Goal: Book appointment/travel/reservation

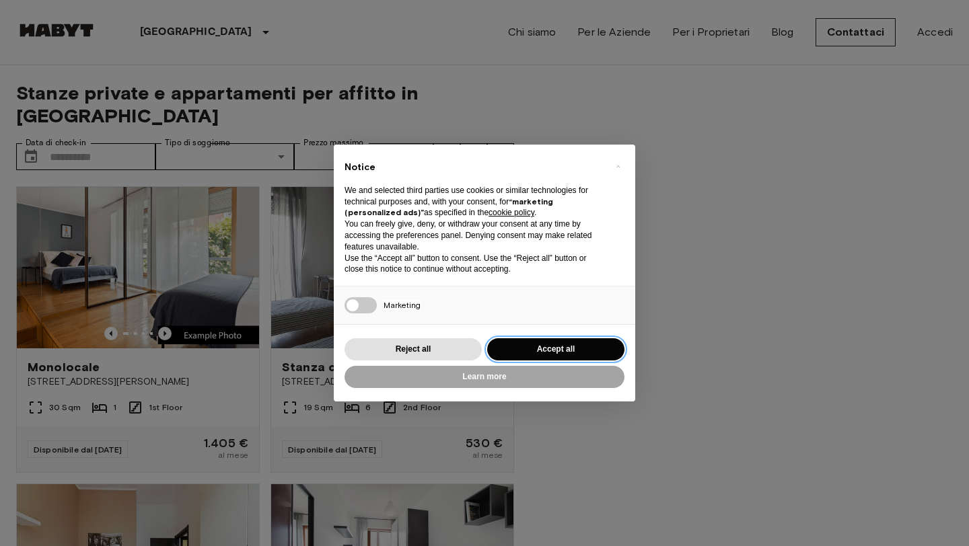
click at [581, 348] on button "Accept all" at bounding box center [555, 350] width 137 height 22
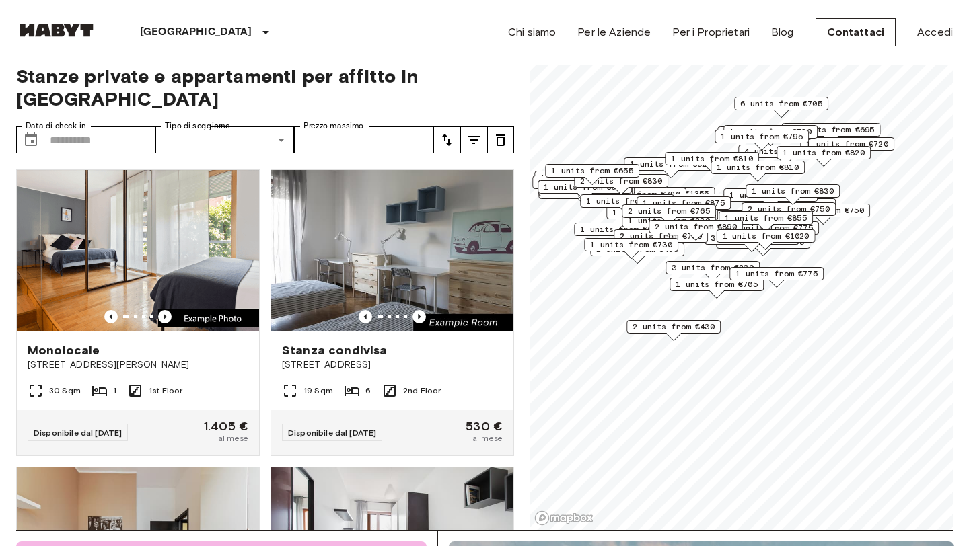
scroll to position [3, 0]
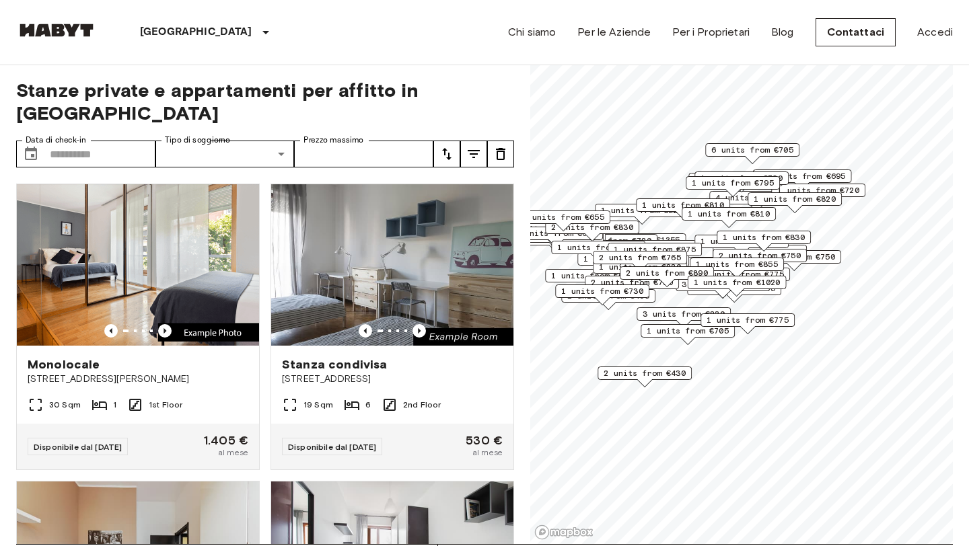
drag, startPoint x: 717, startPoint y: 265, endPoint x: 686, endPoint y: 298, distance: 45.2
click at [686, 298] on div "3 units from €785" at bounding box center [723, 288] width 94 height 21
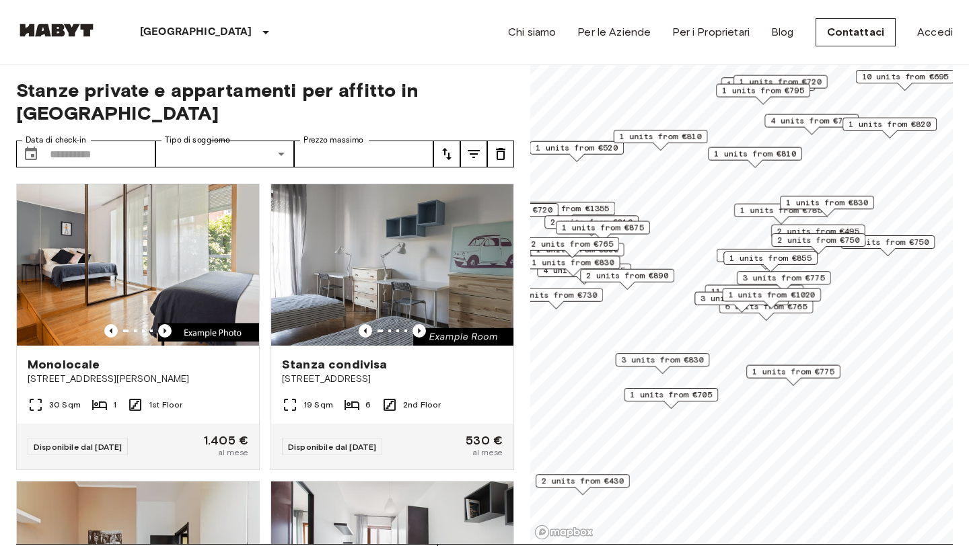
drag, startPoint x: 735, startPoint y: 299, endPoint x: 715, endPoint y: 312, distance: 24.3
click at [715, 312] on div "3 units from €785" at bounding box center [742, 302] width 94 height 21
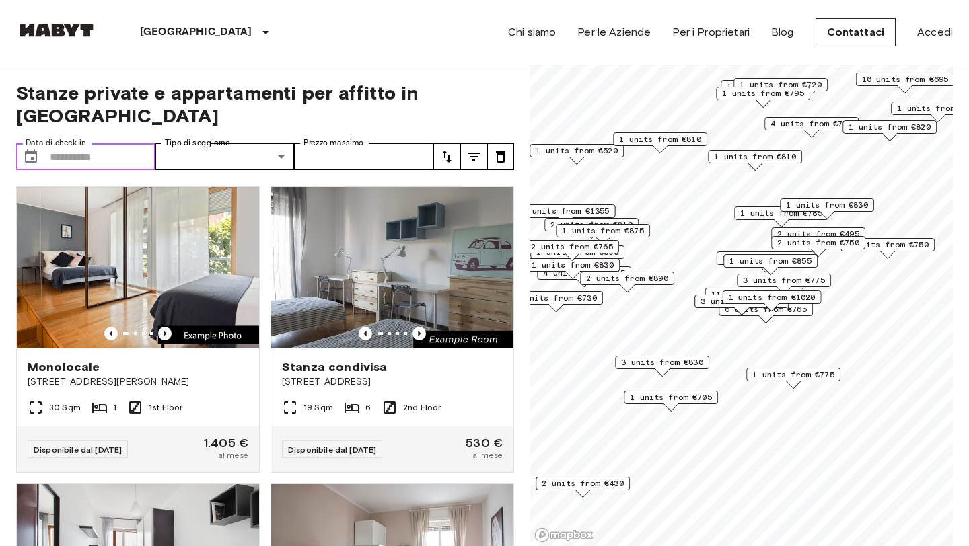
click at [55, 143] on input "Data di check-in" at bounding box center [103, 156] width 106 height 27
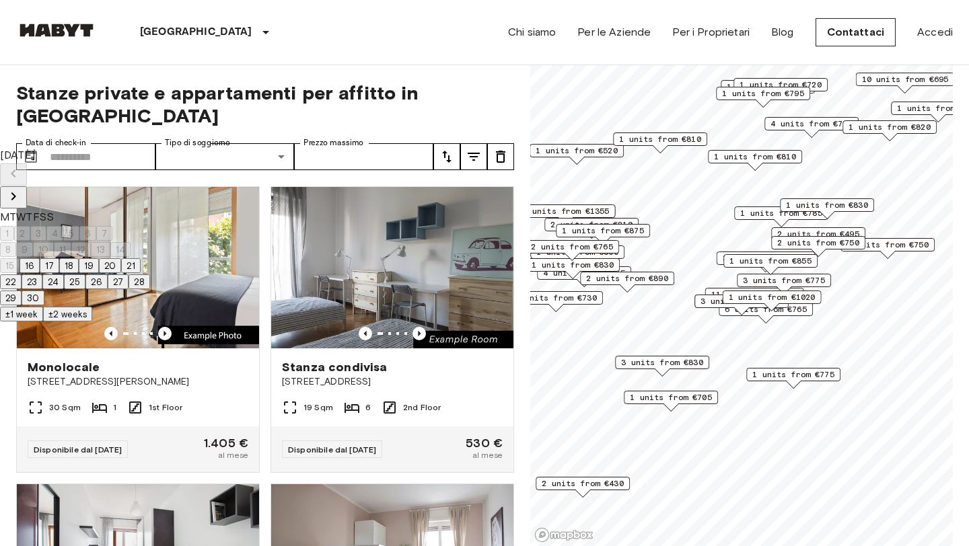
click at [22, 188] on icon "Next month" at bounding box center [13, 196] width 16 height 16
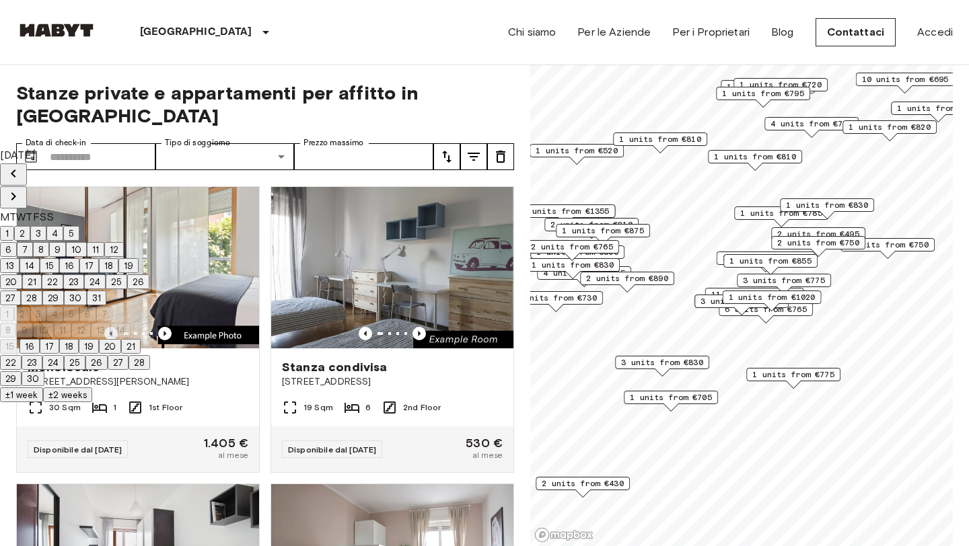
click at [22, 188] on icon "Next month" at bounding box center [13, 196] width 16 height 16
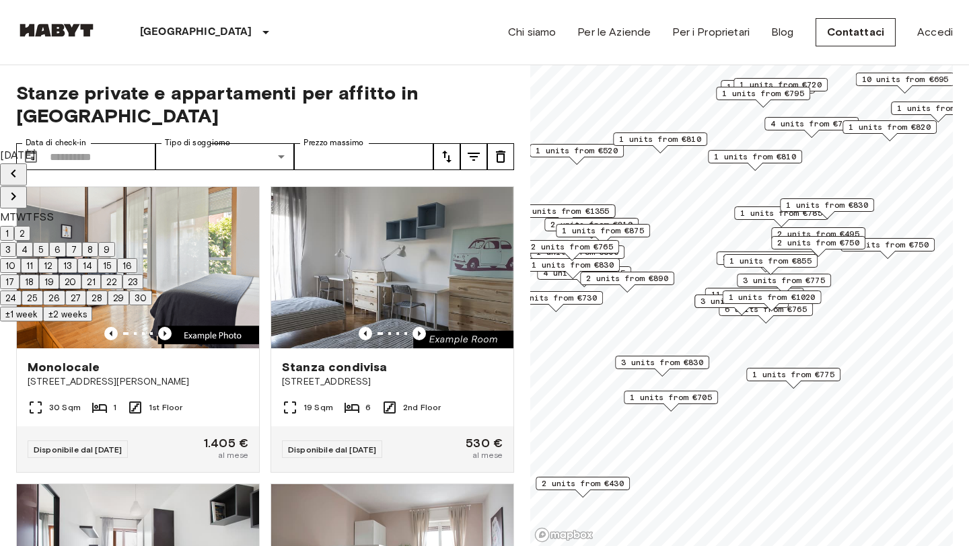
click at [22, 188] on icon "Next month" at bounding box center [13, 196] width 16 height 16
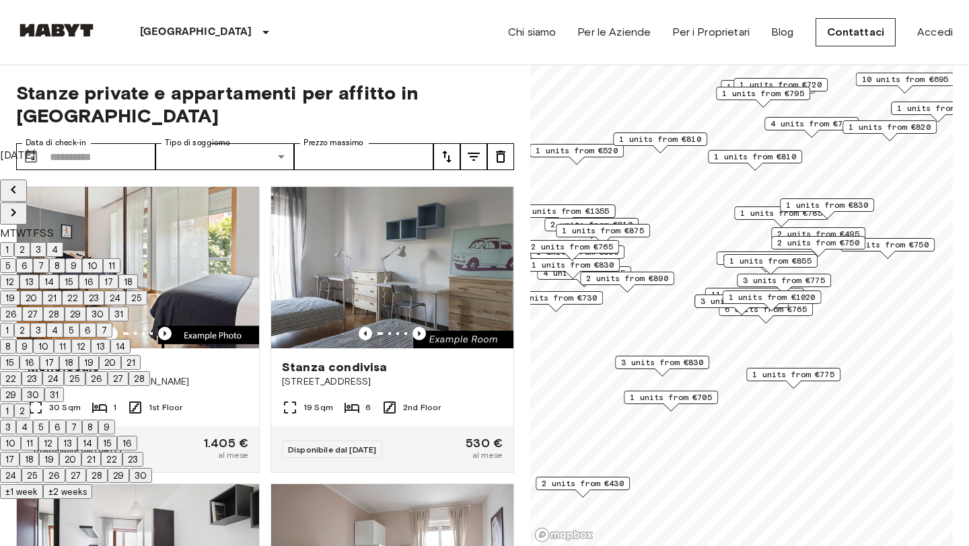
click at [22, 205] on icon "Next month" at bounding box center [13, 213] width 16 height 16
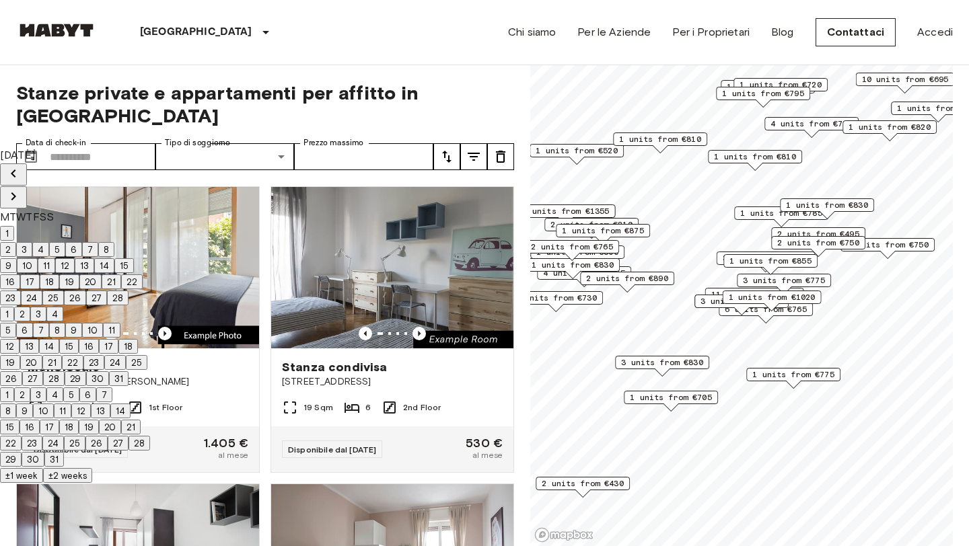
click at [22, 188] on icon "Next month" at bounding box center [13, 196] width 16 height 16
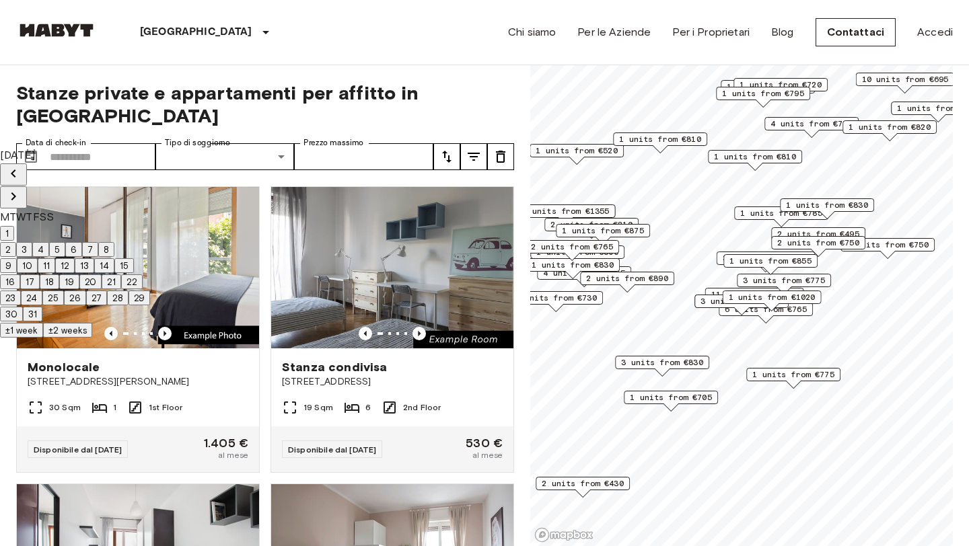
click at [22, 188] on icon "Next month" at bounding box center [13, 196] width 16 height 16
click at [22, 173] on icon "Previous month" at bounding box center [13, 174] width 16 height 16
click at [14, 226] on button "1" at bounding box center [7, 233] width 14 height 15
type input "**********"
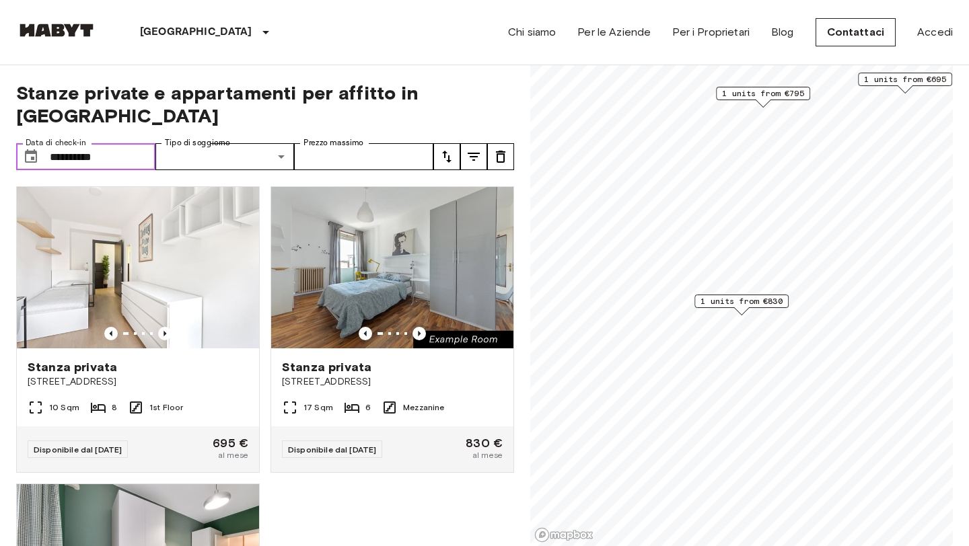
click at [738, 304] on span "1 units from €830" at bounding box center [742, 301] width 82 height 12
